Goal: Information Seeking & Learning: Learn about a topic

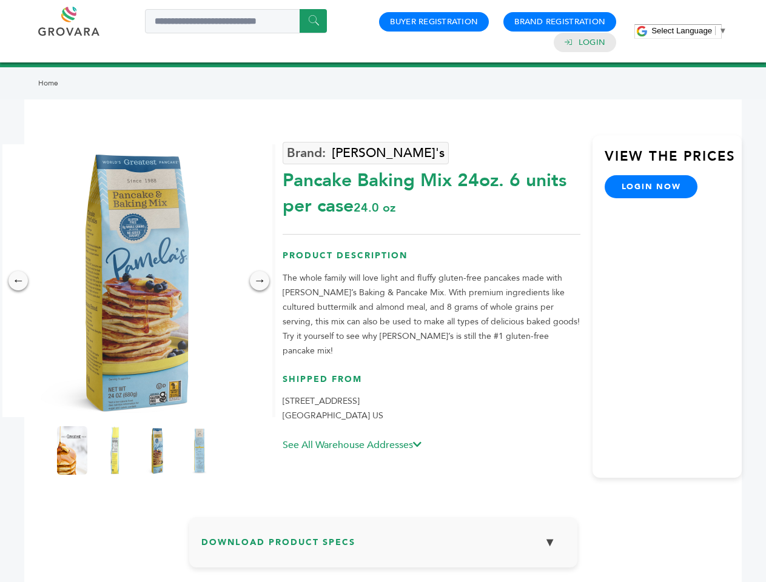
click at [689, 30] on span "Select Language" at bounding box center [682, 30] width 61 height 9
click at [136, 281] on img at bounding box center [135, 280] width 273 height 273
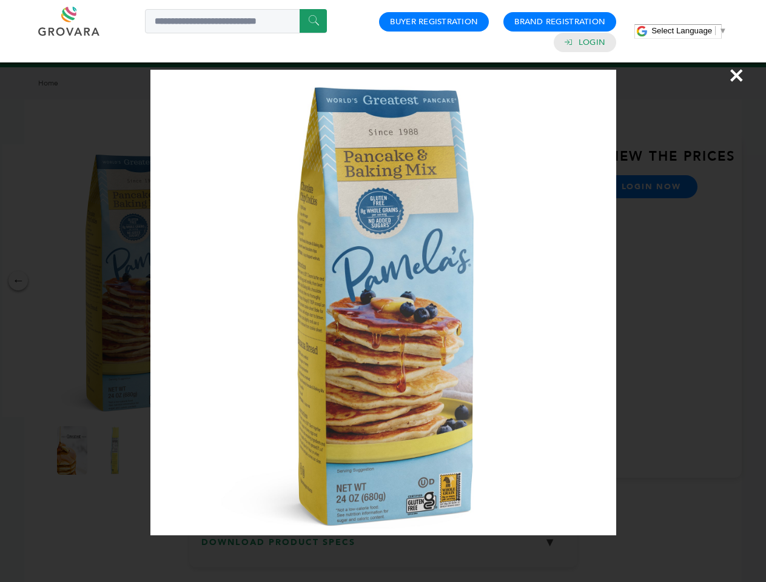
click at [18, 281] on div "×" at bounding box center [383, 291] width 766 height 582
click at [260, 281] on div "→" at bounding box center [259, 280] width 19 height 19
click at [72, 451] on img at bounding box center [72, 451] width 30 height 49
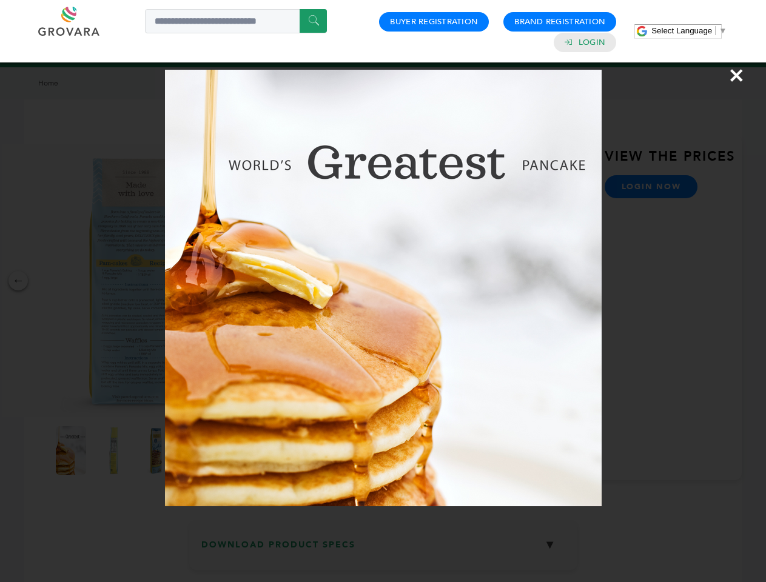
click at [115, 451] on div "×" at bounding box center [383, 291] width 766 height 582
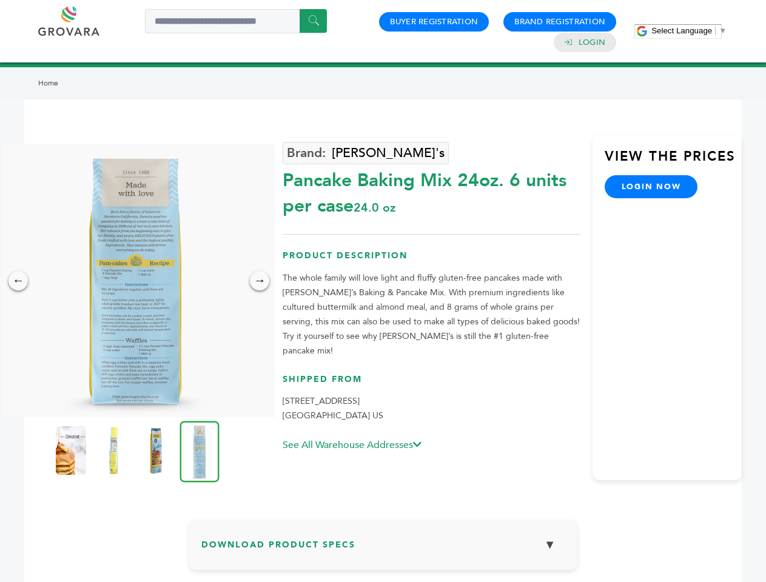
click at [157, 451] on img at bounding box center [156, 451] width 30 height 49
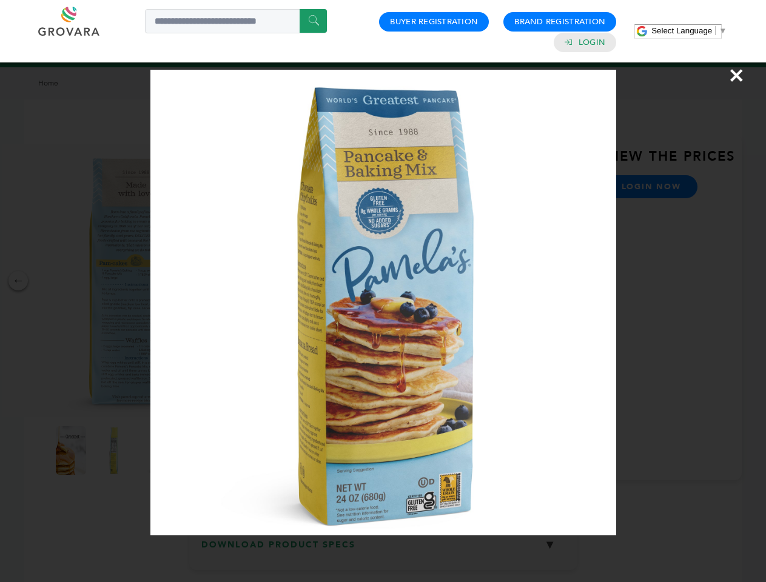
click at [200, 451] on img at bounding box center [383, 303] width 466 height 466
click at [383, 547] on div "×" at bounding box center [383, 291] width 766 height 582
